Goal: Task Accomplishment & Management: Use online tool/utility

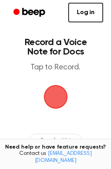
click at [60, 99] on span "button" at bounding box center [55, 96] width 37 height 37
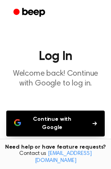
click at [89, 114] on button "Continue with Google" at bounding box center [55, 124] width 98 height 26
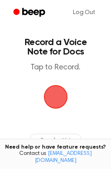
click at [55, 101] on span "button" at bounding box center [56, 97] width 36 height 36
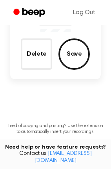
scroll to position [45, 0]
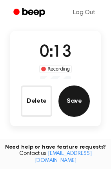
click at [71, 103] on button "Save" at bounding box center [73, 101] width 31 height 31
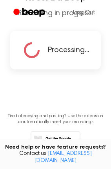
scroll to position [0, 0]
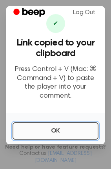
click at [73, 127] on button "OK" at bounding box center [56, 130] width 86 height 17
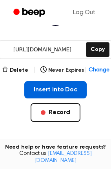
scroll to position [131, 0]
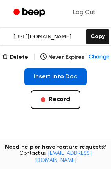
click at [40, 68] on button "Insert into Doc" at bounding box center [55, 76] width 62 height 17
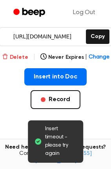
click at [25, 53] on button "Delete" at bounding box center [15, 57] width 26 height 8
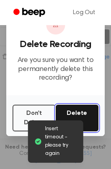
click at [64, 109] on button "Delete" at bounding box center [77, 118] width 43 height 27
click at [73, 109] on button "Delete" at bounding box center [77, 118] width 43 height 27
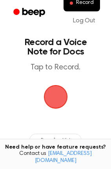
click at [59, 100] on span "button" at bounding box center [56, 97] width 38 height 38
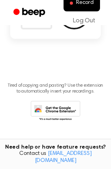
scroll to position [45, 0]
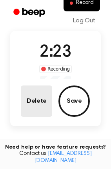
click at [38, 104] on button "Delete" at bounding box center [36, 101] width 31 height 31
